Goal: Task Accomplishment & Management: Complete application form

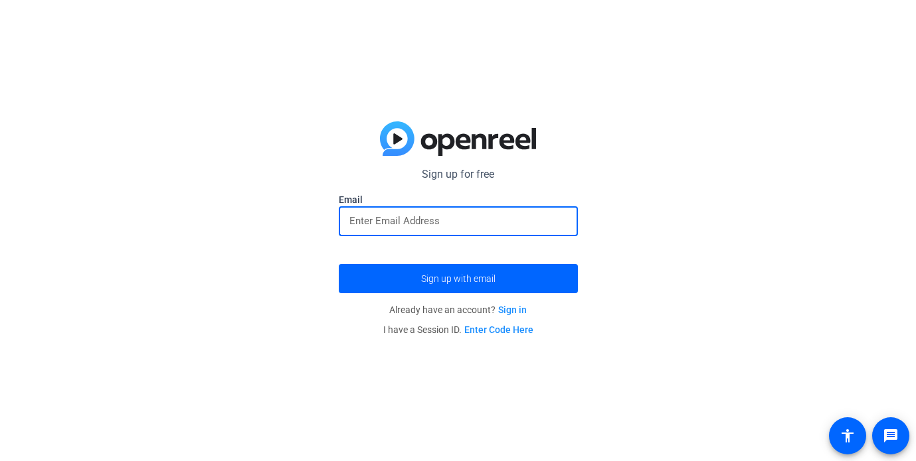
click at [459, 218] on input "email" at bounding box center [458, 221] width 218 height 16
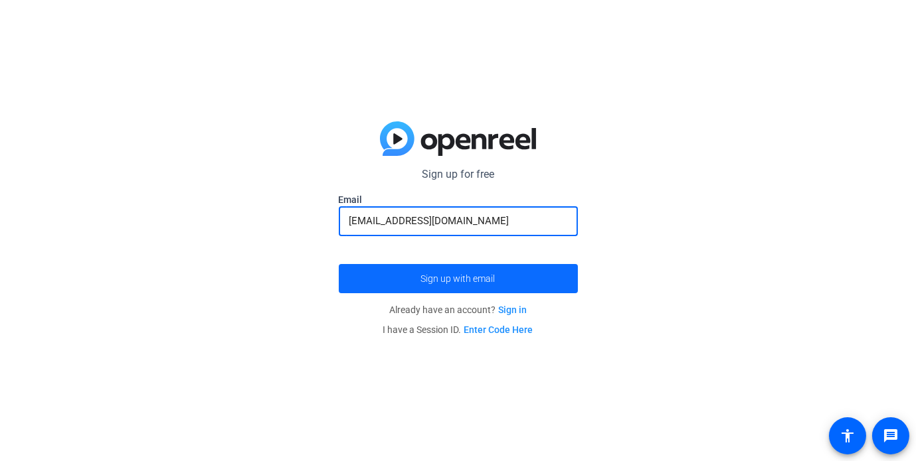
type input "[EMAIL_ADDRESS][DOMAIN_NAME]"
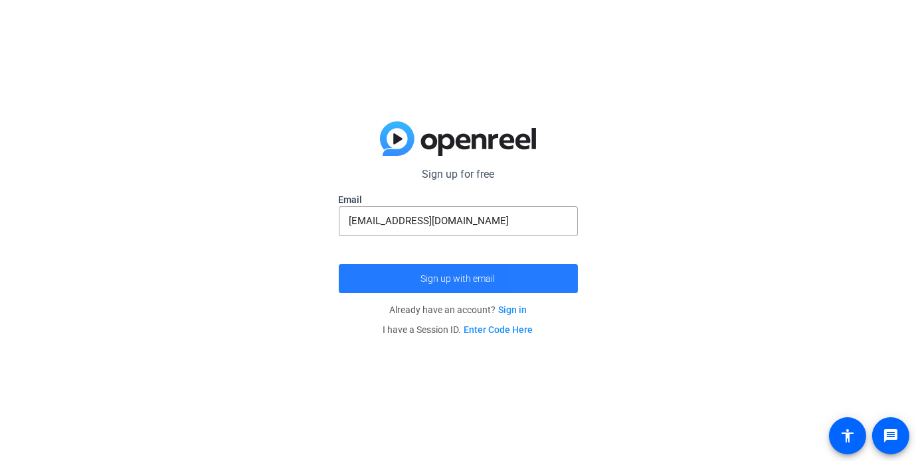
click at [548, 284] on span "submit" at bounding box center [458, 279] width 239 height 32
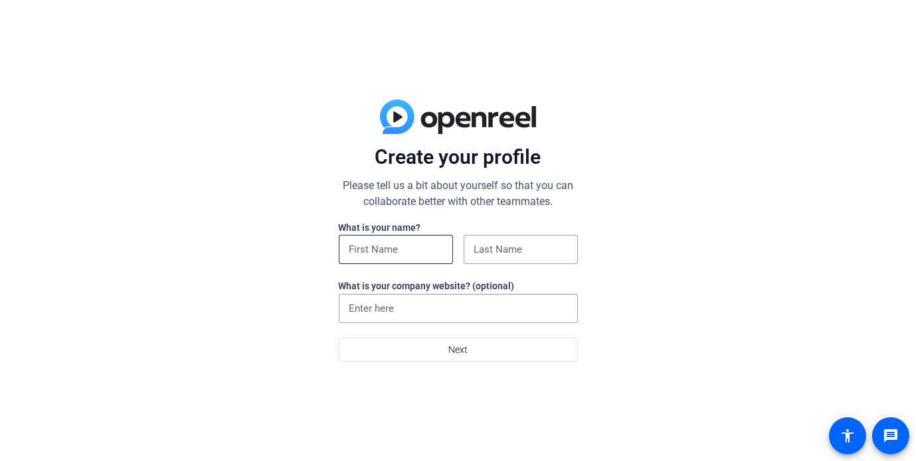
click at [404, 236] on div at bounding box center [395, 249] width 93 height 29
type input "[GEOGRAPHIC_DATA]"
paste input "[PERSON_NAME]"
type input "L"
type input "[GEOGRAPHIC_DATA]"
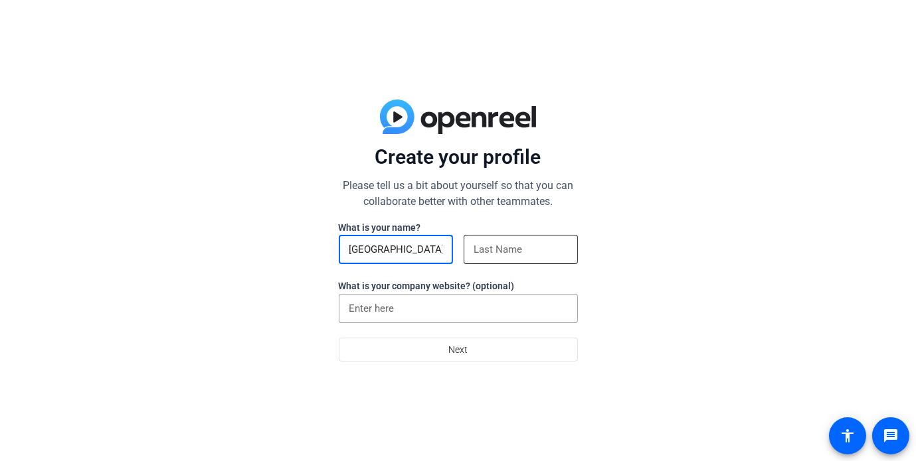
click at [492, 252] on input at bounding box center [520, 250] width 93 height 16
paste input "[PERSON_NAME]"
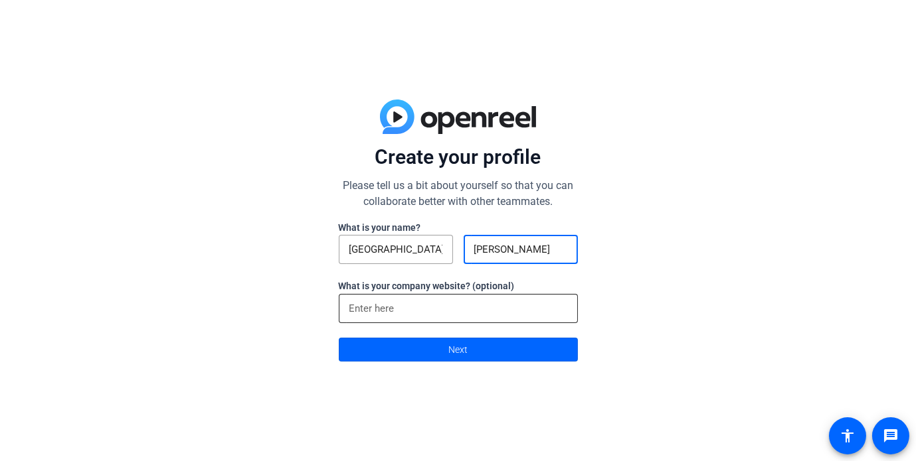
type input "[PERSON_NAME]"
click at [396, 305] on input at bounding box center [458, 309] width 218 height 16
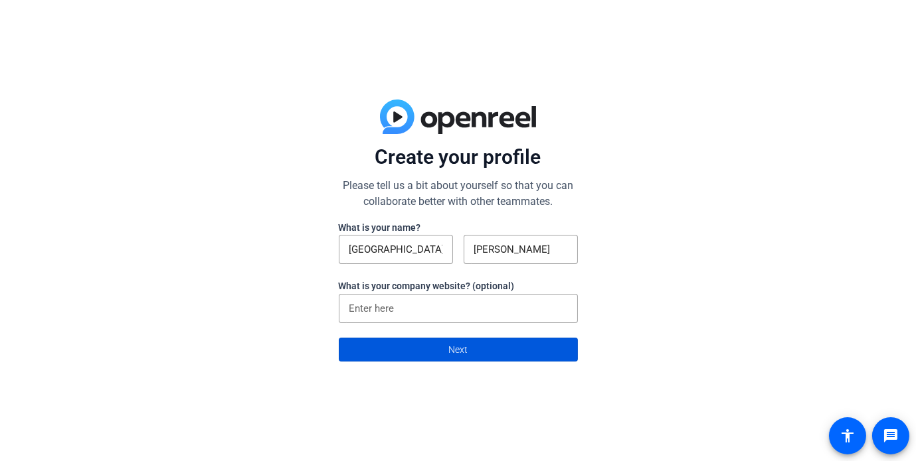
click at [555, 341] on span at bounding box center [458, 350] width 238 height 32
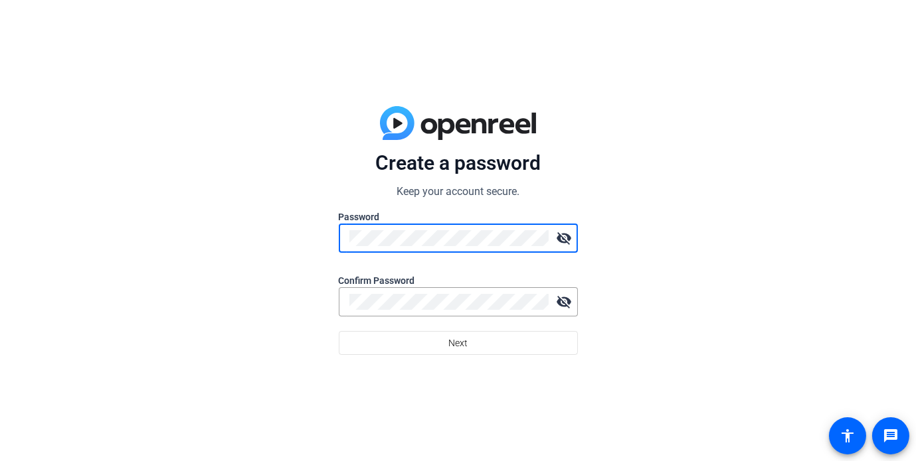
click at [564, 230] on mat-icon "visibility_off" at bounding box center [564, 238] width 27 height 27
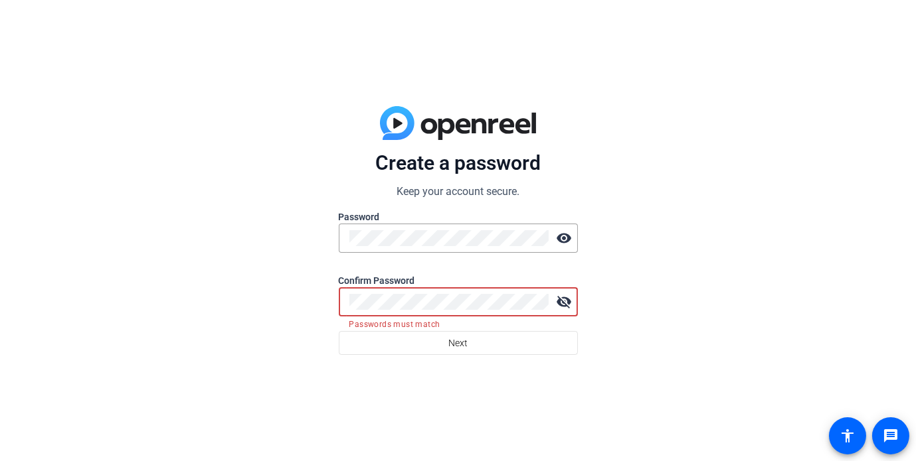
click at [564, 298] on mat-icon "visibility_off" at bounding box center [564, 302] width 27 height 27
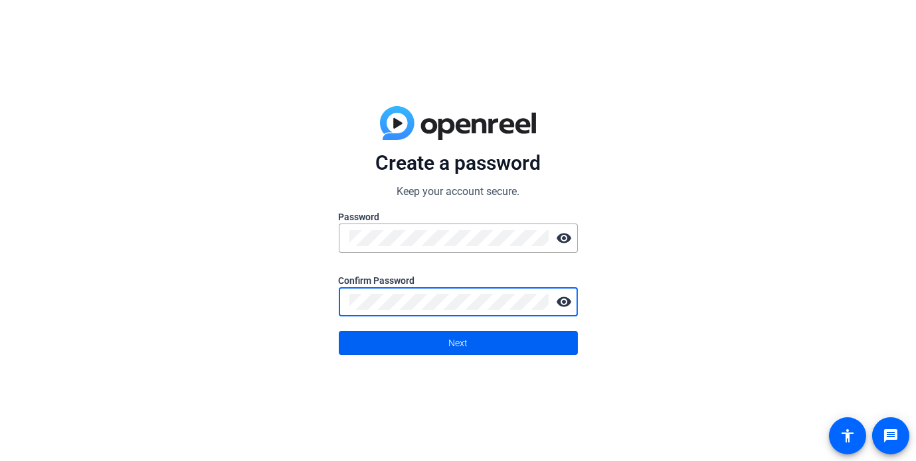
click at [514, 343] on span at bounding box center [458, 343] width 238 height 32
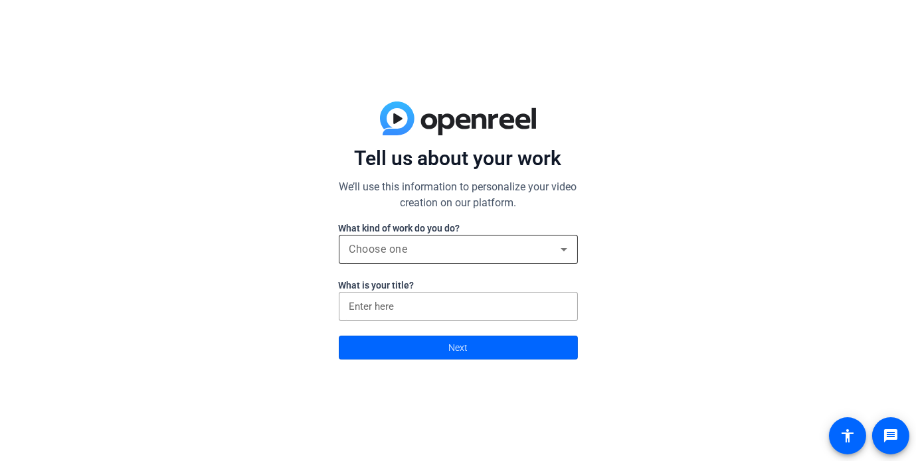
click at [528, 248] on div "Choose one" at bounding box center [454, 250] width 211 height 16
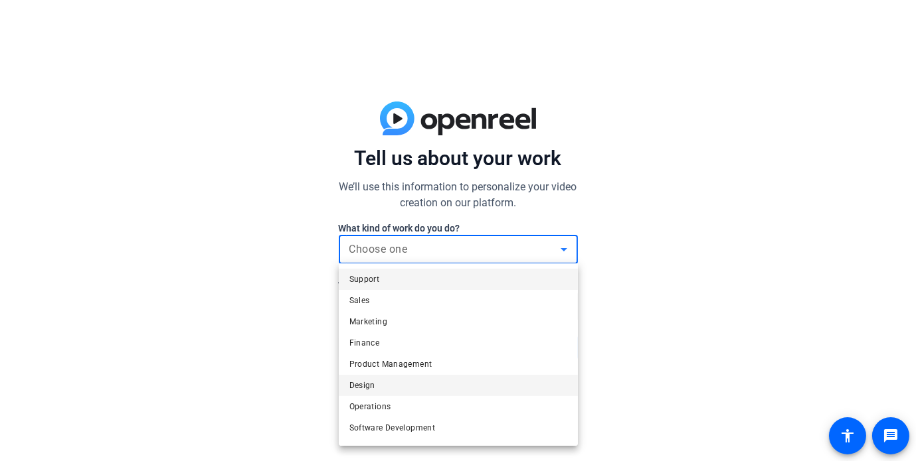
scroll to position [40, 0]
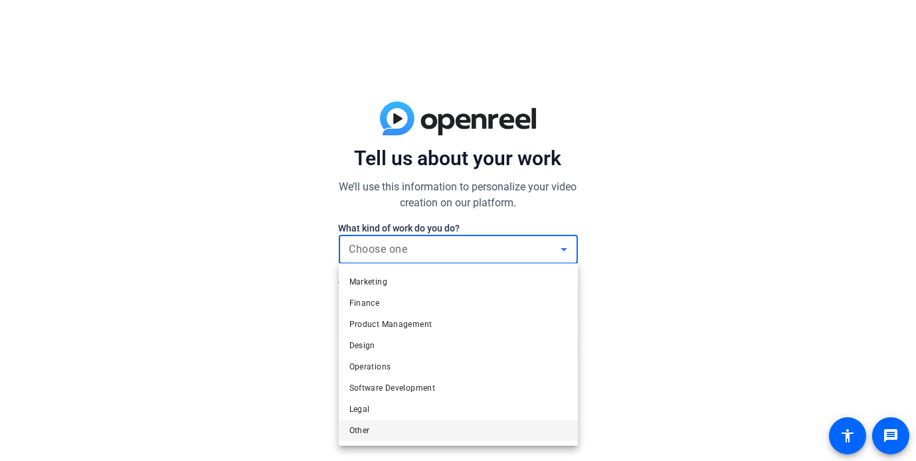
click at [470, 429] on mat-option "Other" at bounding box center [458, 430] width 239 height 21
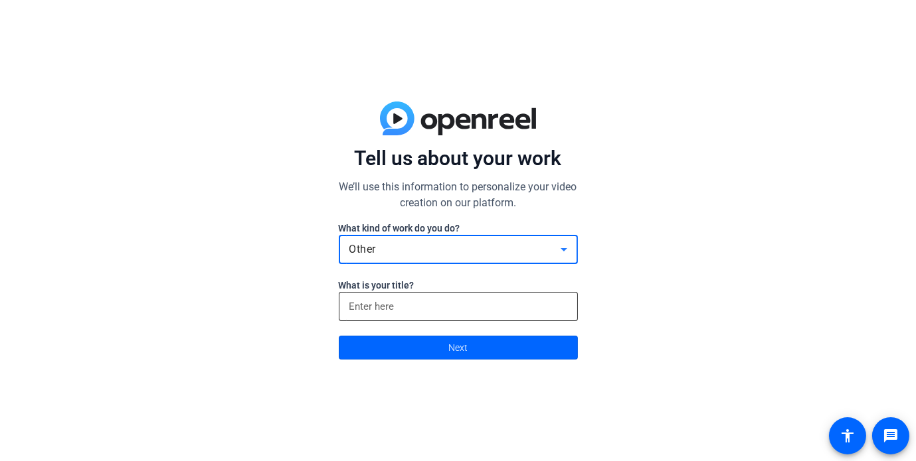
click at [456, 307] on input at bounding box center [458, 307] width 218 height 16
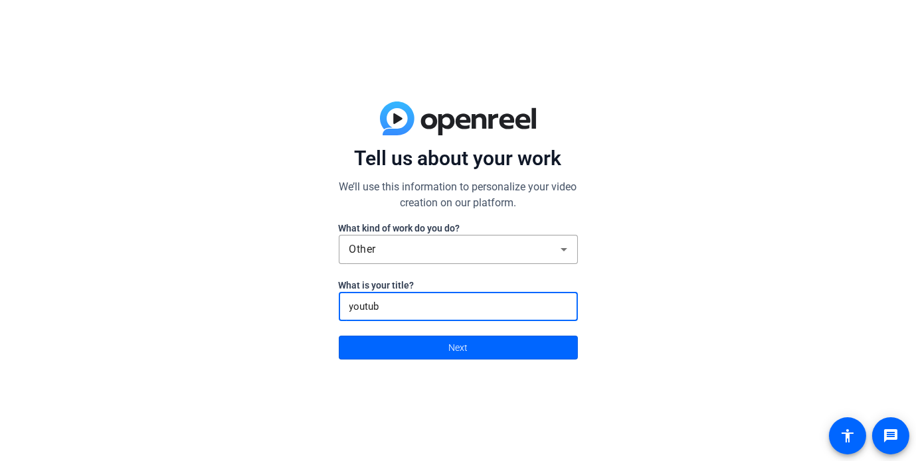
type input "youtube"
click at [485, 345] on span at bounding box center [458, 348] width 238 height 32
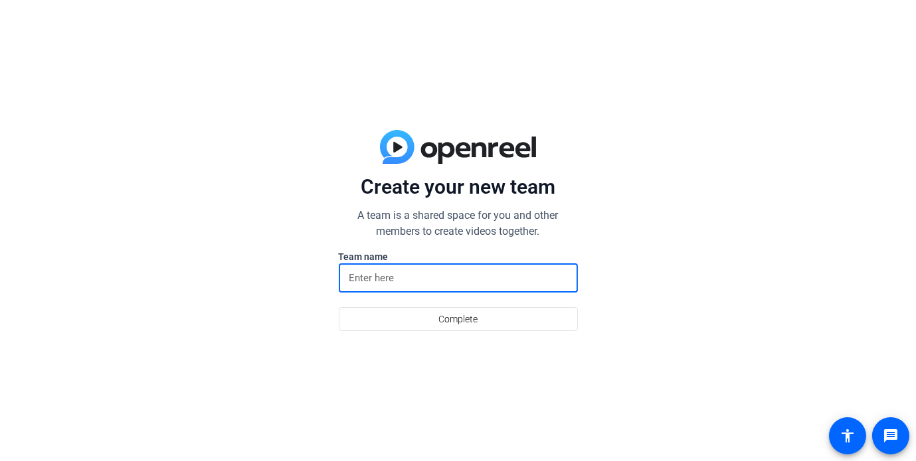
click at [442, 272] on input at bounding box center [458, 278] width 218 height 16
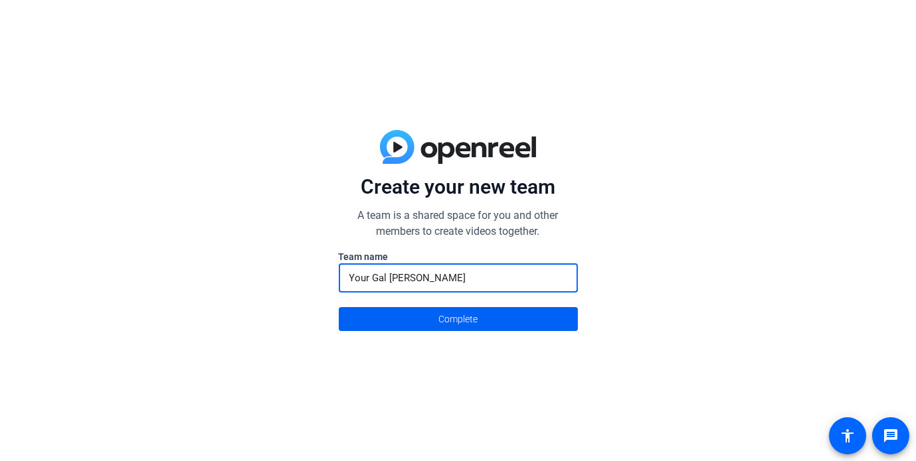
type input "Your Gal [PERSON_NAME]"
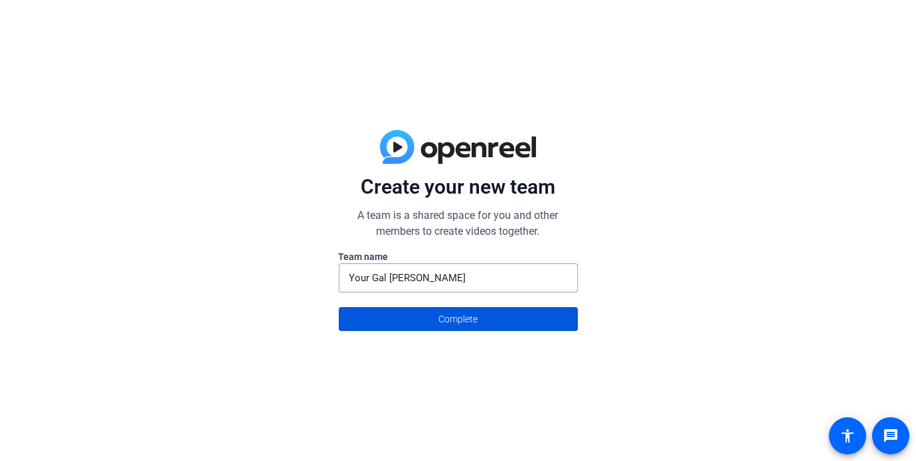
click at [452, 315] on span "Complete" at bounding box center [457, 319] width 39 height 25
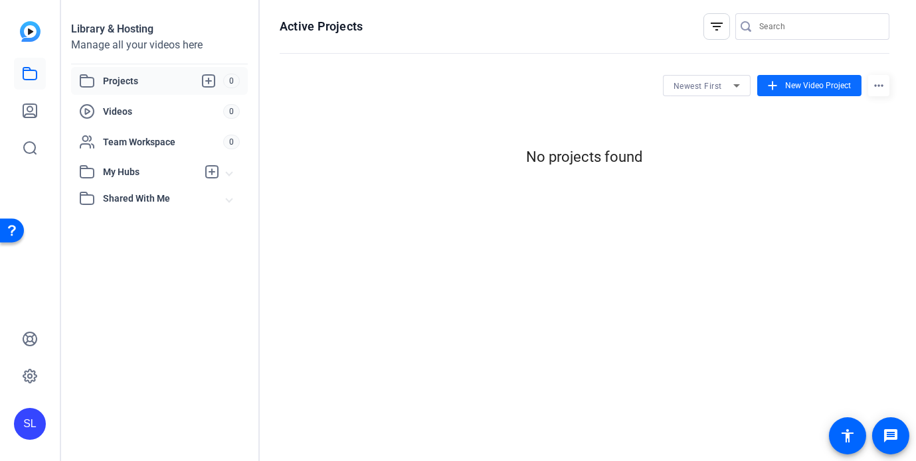
click at [799, 85] on span "New Video Project" at bounding box center [818, 86] width 66 height 12
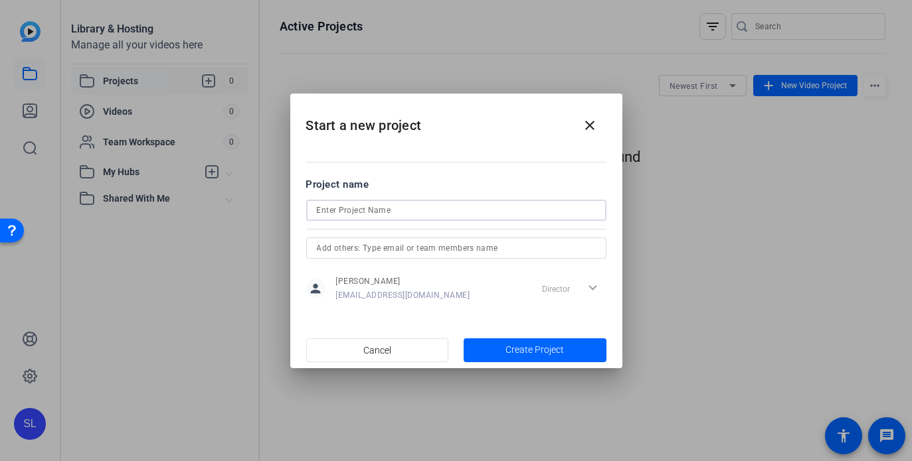
click at [513, 203] on input at bounding box center [456, 211] width 279 height 16
type input "Salish Edit"
click at [558, 346] on span "Create Project" at bounding box center [534, 350] width 58 height 14
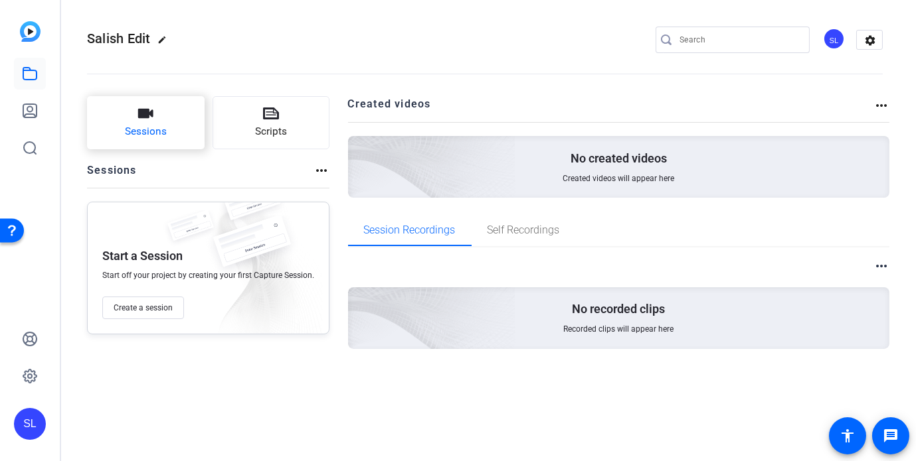
click at [189, 130] on button "Sessions" at bounding box center [146, 122] width 118 height 53
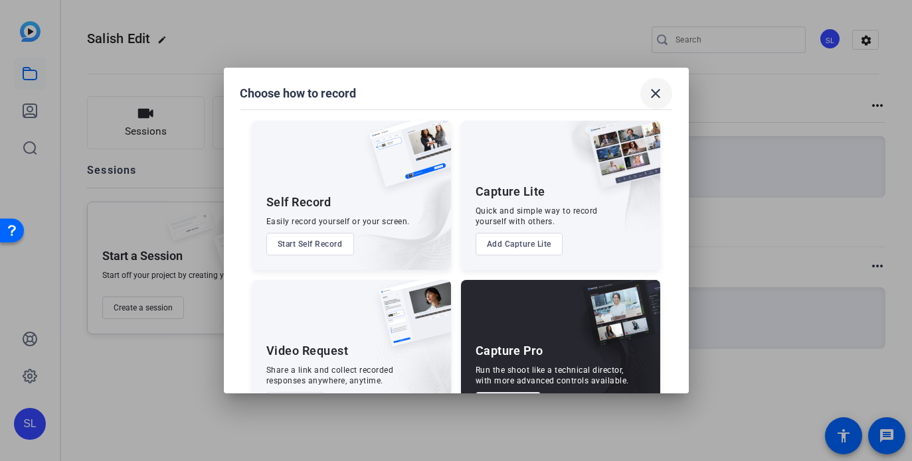
click at [657, 96] on mat-icon "close" at bounding box center [656, 94] width 16 height 16
